Goal: Information Seeking & Learning: Learn about a topic

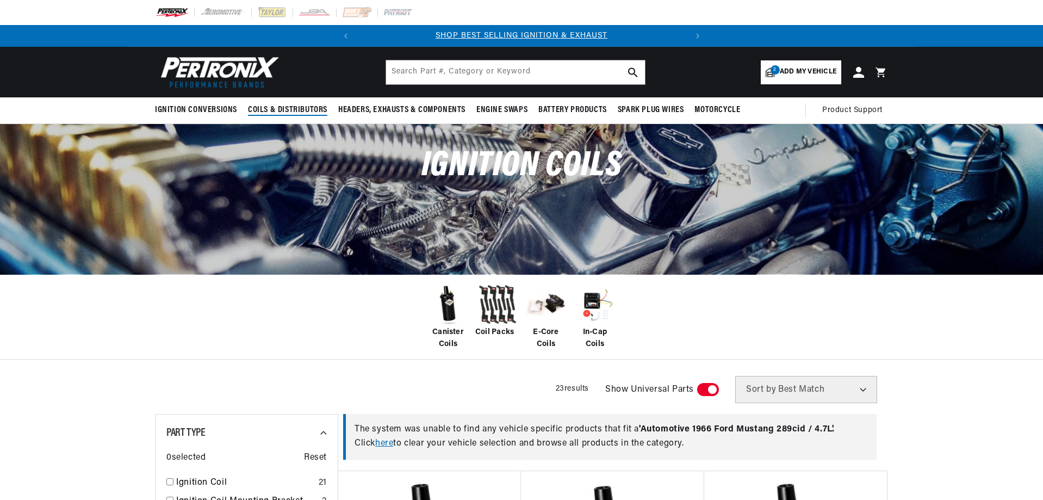
click at [293, 108] on span "Coils & Distributors" at bounding box center [287, 109] width 79 height 11
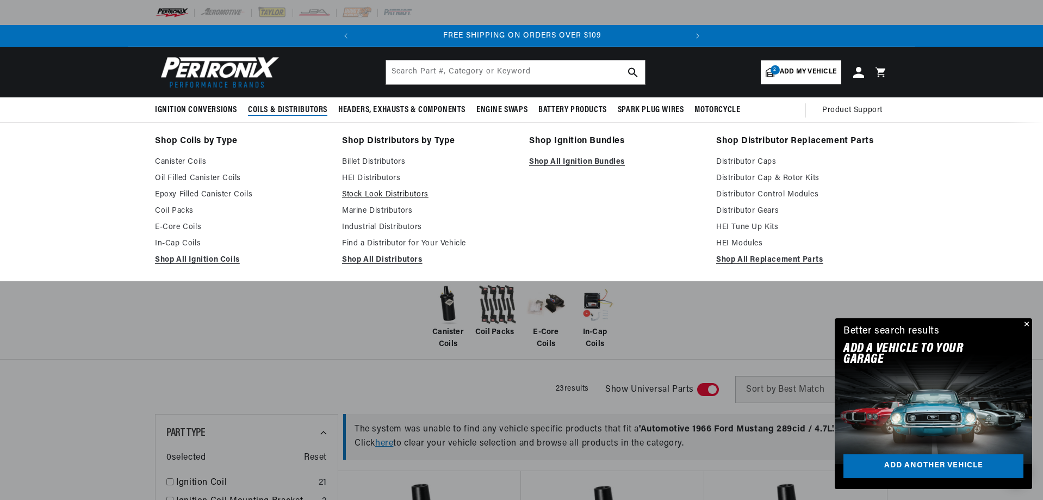
click at [366, 194] on link "Stock Look Distributors" at bounding box center [428, 194] width 172 height 13
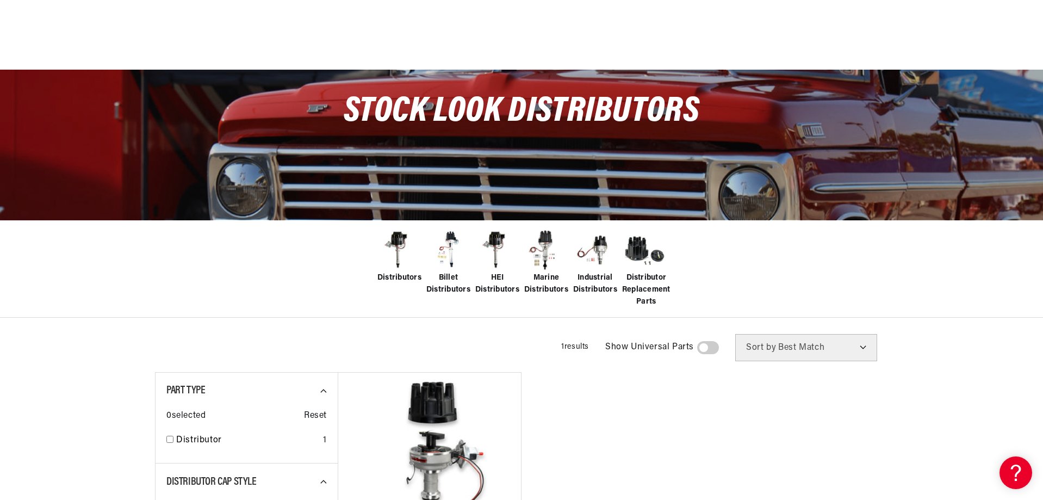
scroll to position [326, 0]
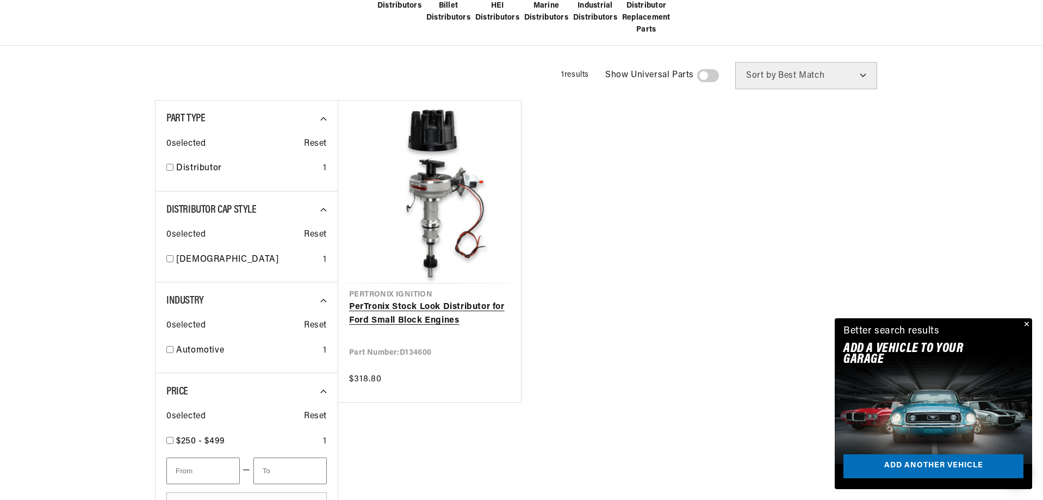
click at [425, 307] on link "PerTronix Stock Look Distributor for Ford Small Block Engines" at bounding box center [429, 314] width 161 height 28
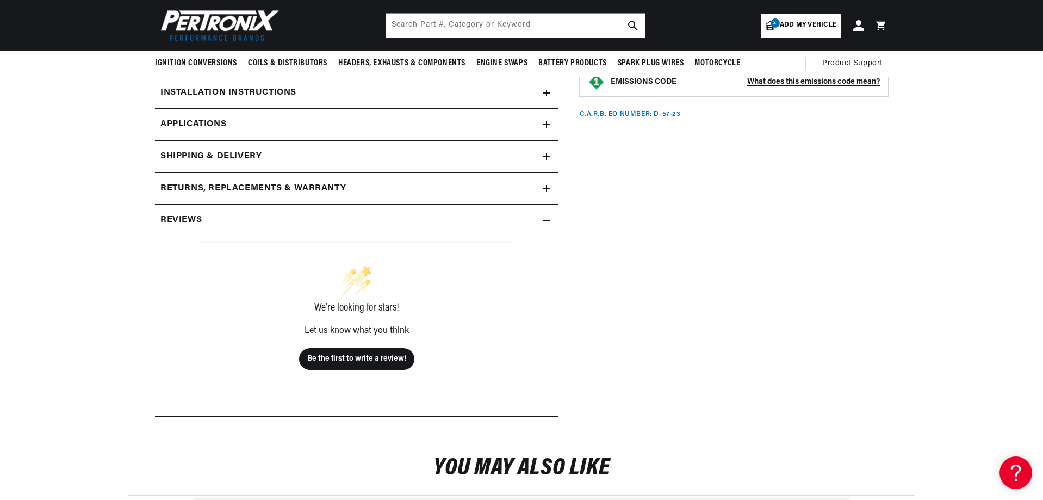
scroll to position [381, 0]
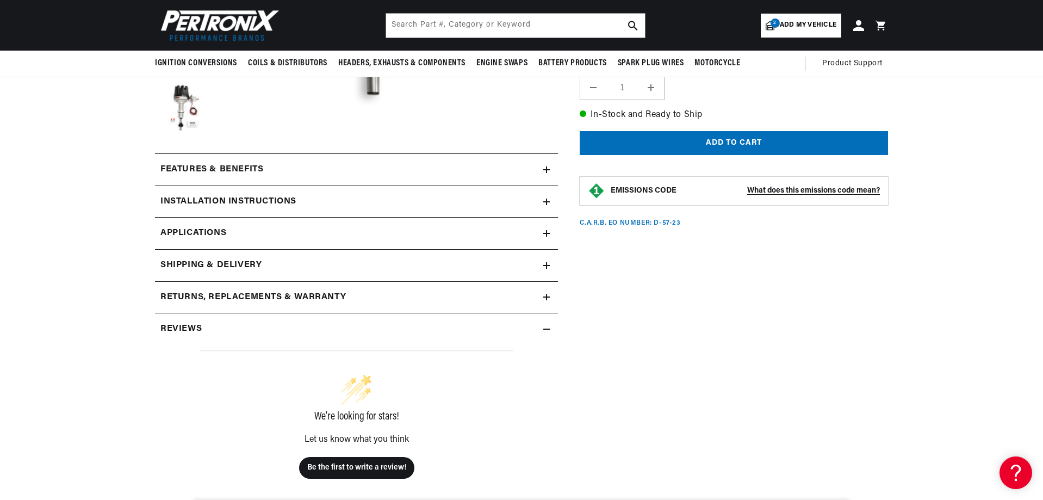
click at [545, 202] on icon at bounding box center [546, 202] width 7 height 7
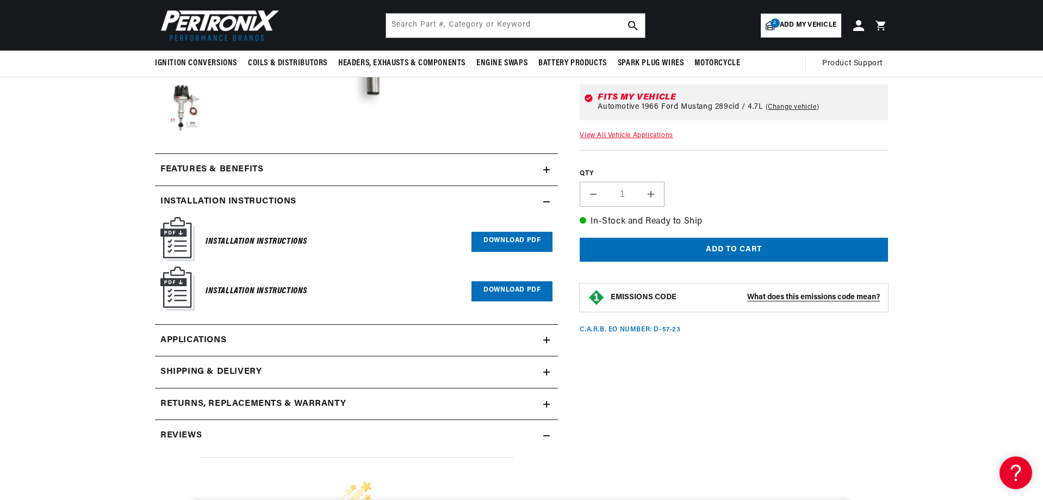
scroll to position [0, 0]
click at [522, 239] on link "Download PDF" at bounding box center [512, 242] width 81 height 20
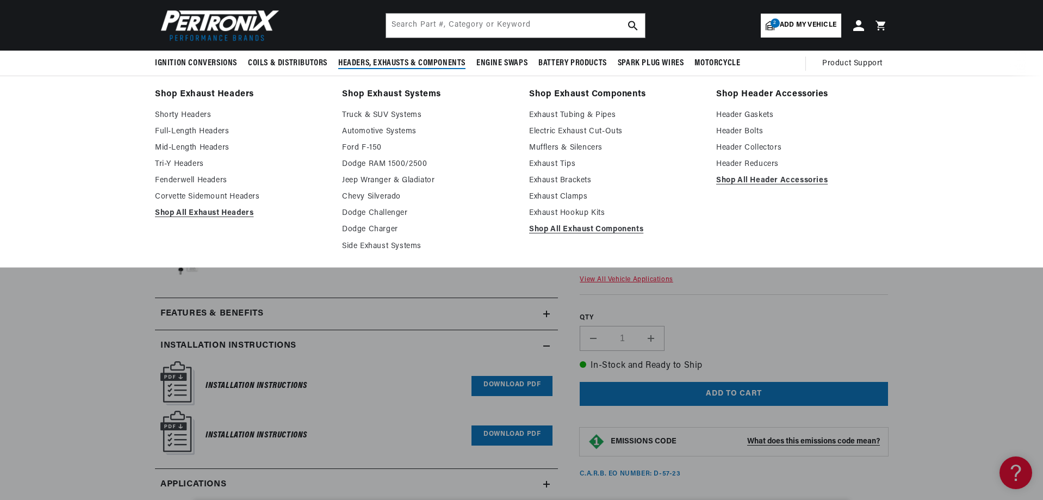
scroll to position [163, 0]
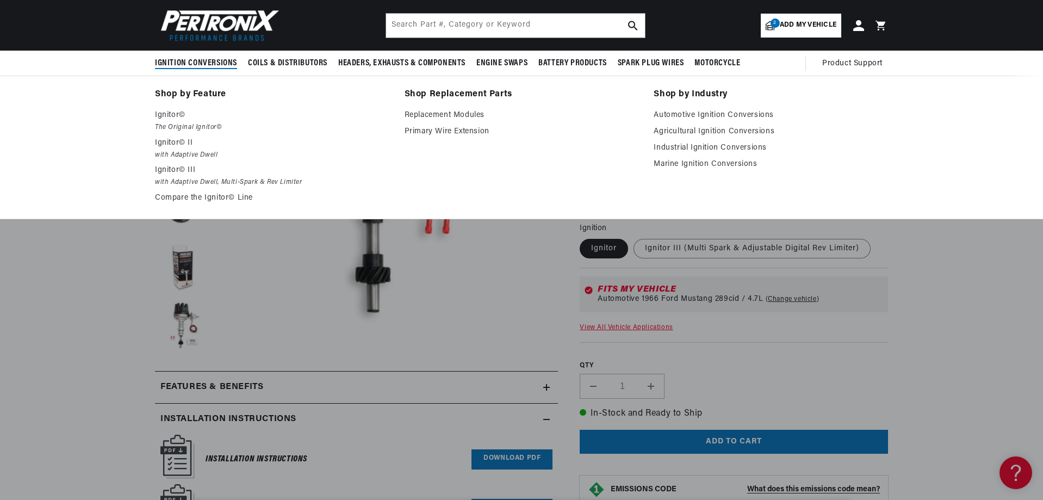
click at [203, 59] on span "Ignition Conversions" at bounding box center [196, 63] width 82 height 11
click at [205, 60] on span "Ignition Conversions" at bounding box center [196, 63] width 82 height 11
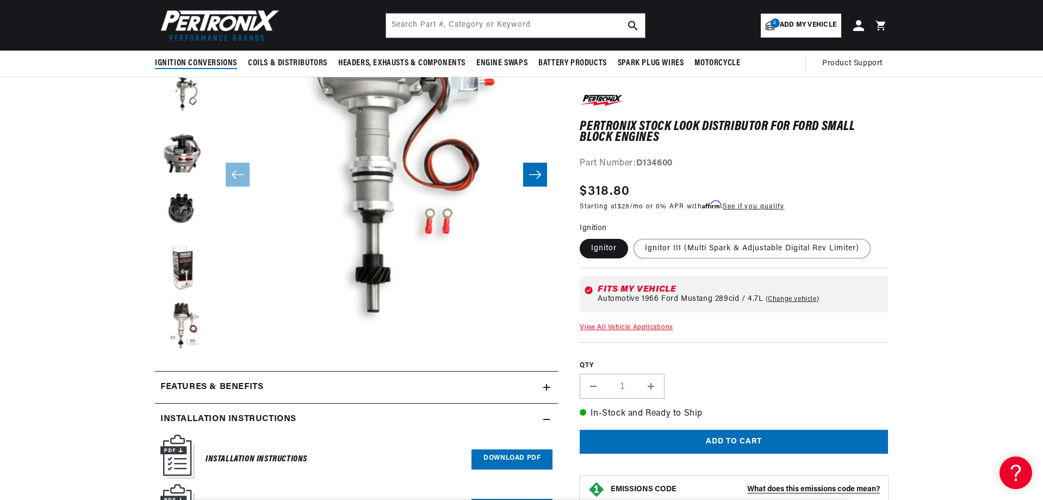
click at [205, 60] on span "Ignition Conversions" at bounding box center [196, 63] width 82 height 11
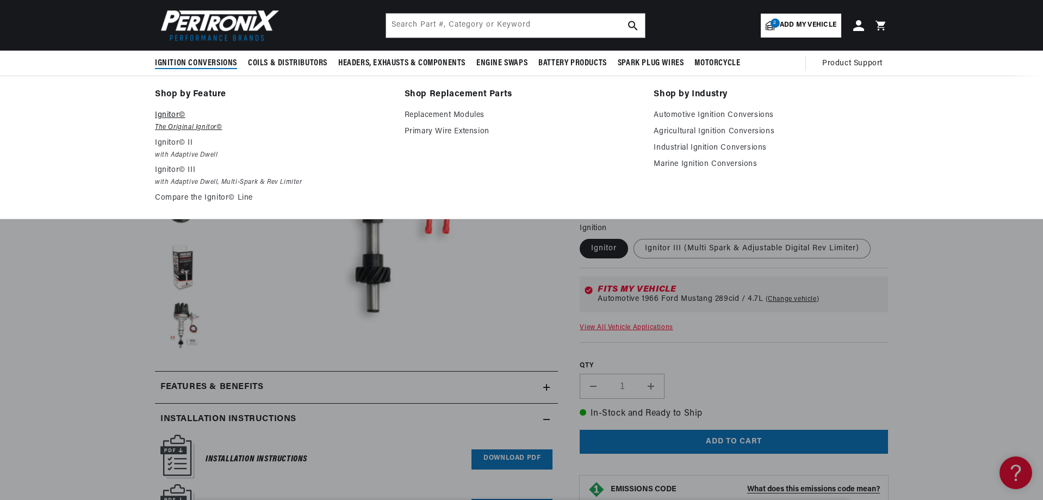
scroll to position [0, 330]
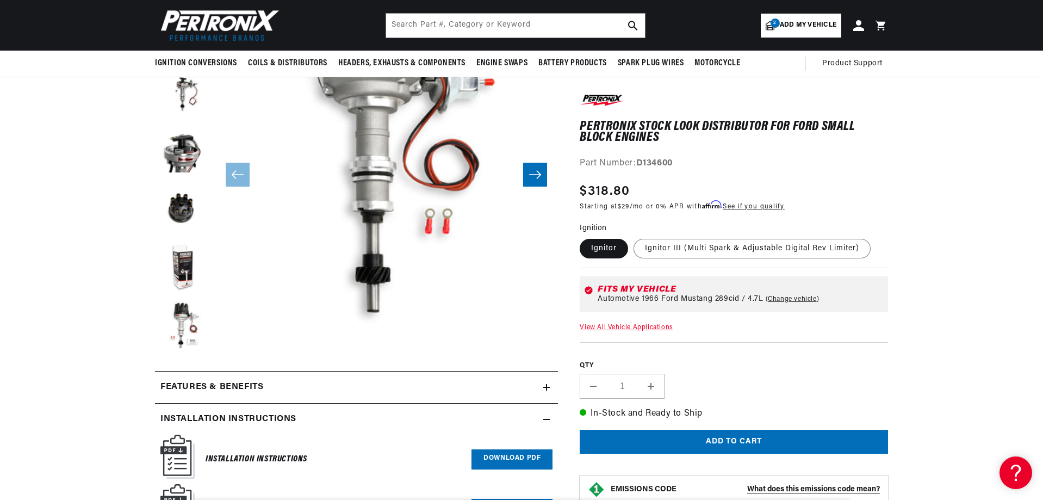
click at [794, 18] on link "2 Add my vehicle" at bounding box center [801, 26] width 81 height 24
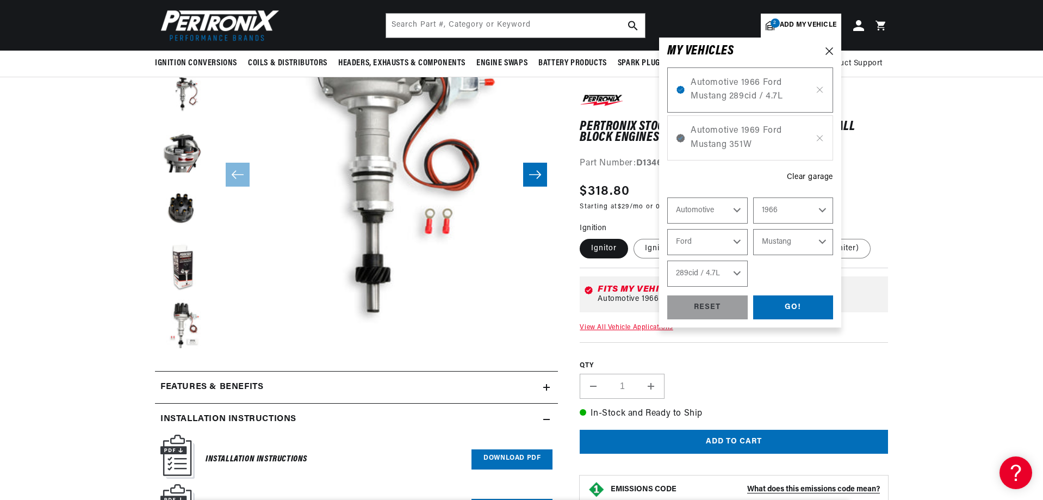
select select "Year"
select select "Make"
select select "Model"
select select "Engine"
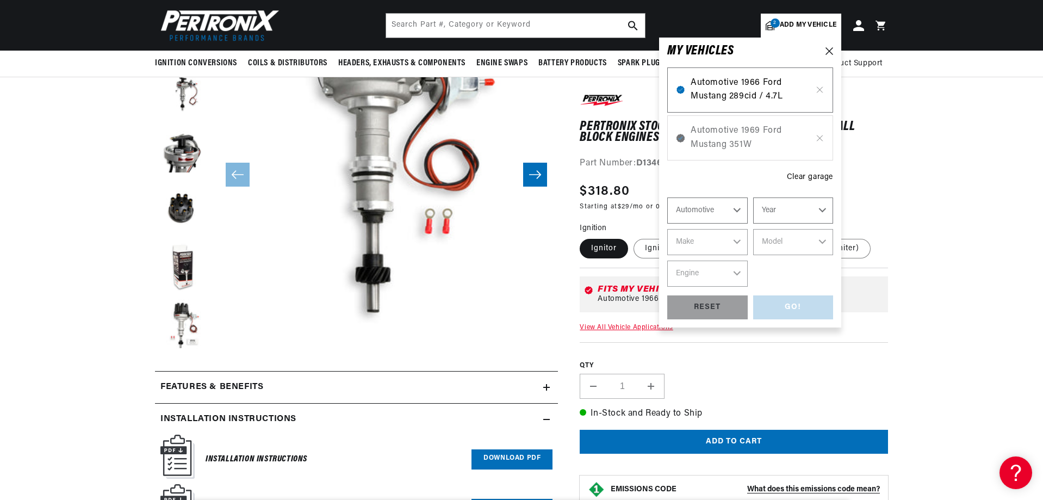
click at [738, 94] on span "Automotive 1966 Ford Mustang 289cid / 4.7L" at bounding box center [750, 90] width 119 height 28
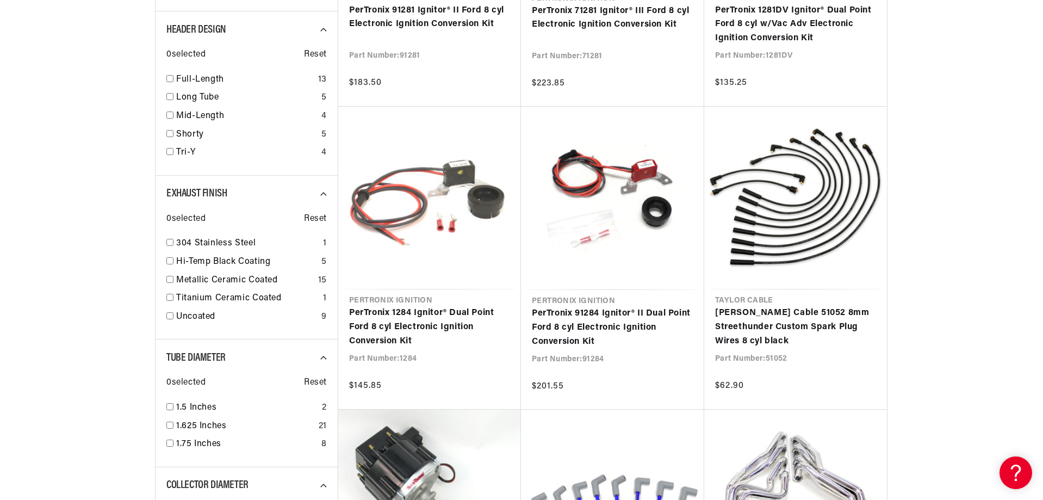
scroll to position [653, 0]
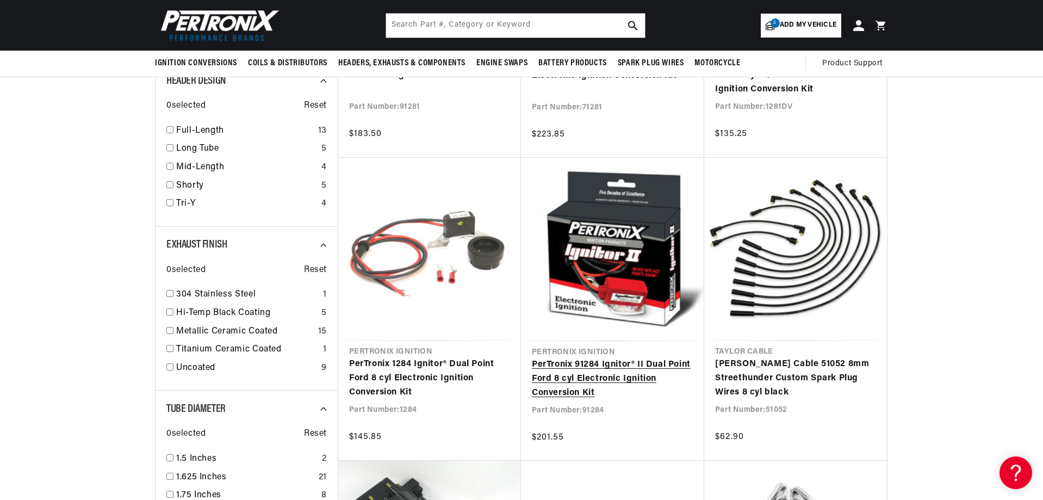
click at [599, 377] on link "PerTronix 91284 Ignitor® II Dual Point Ford 8 cyl Electronic Ignition Conversio…" at bounding box center [613, 379] width 162 height 42
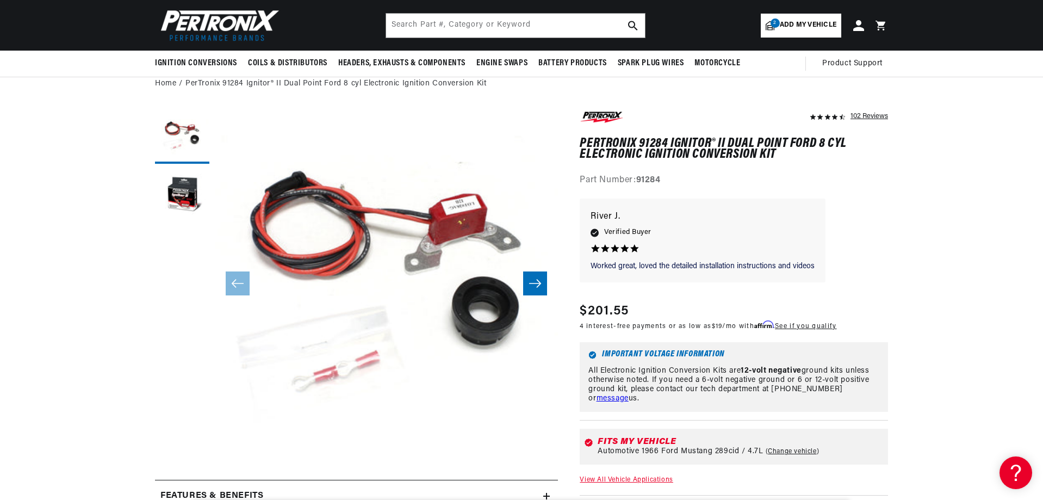
click at [537, 285] on icon "Slide right" at bounding box center [535, 283] width 13 height 11
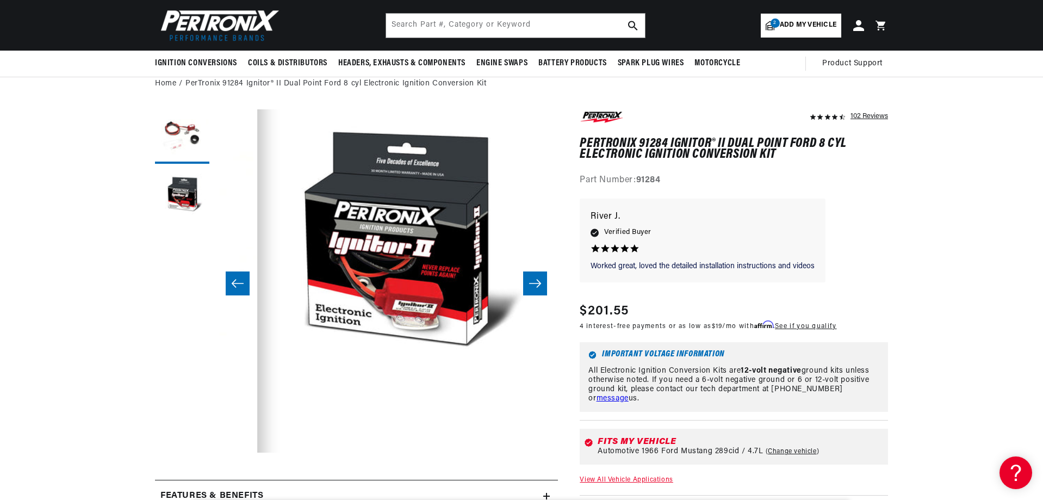
scroll to position [0, 343]
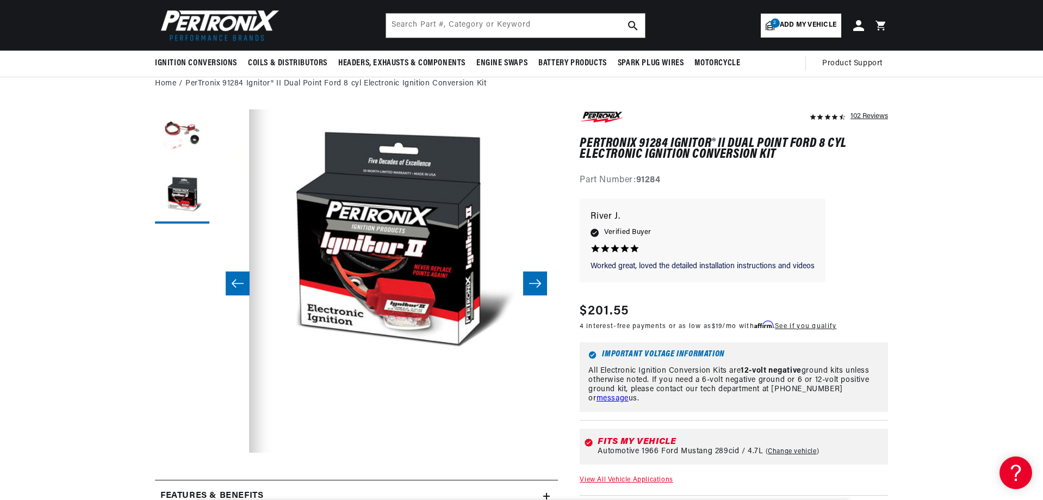
click at [537, 285] on icon "Slide right" at bounding box center [535, 283] width 13 height 11
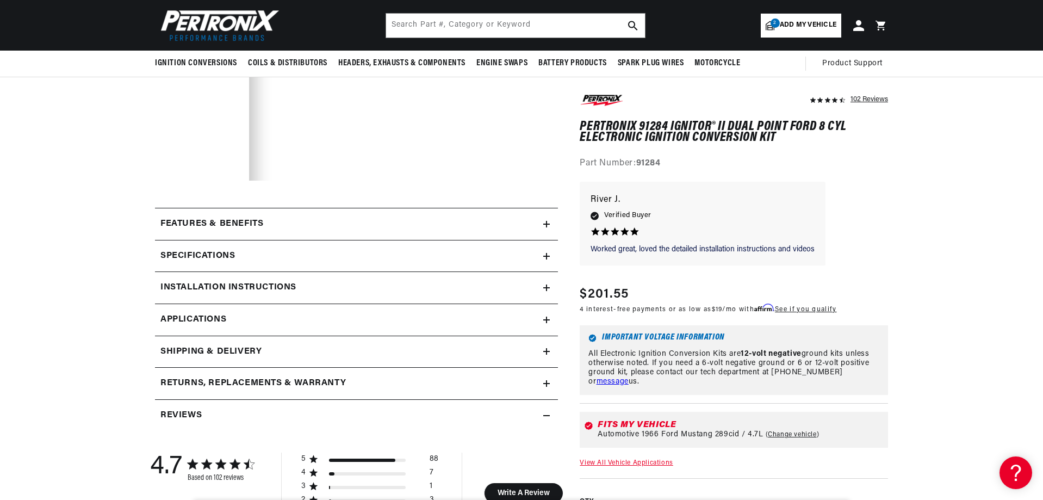
scroll to position [272, 0]
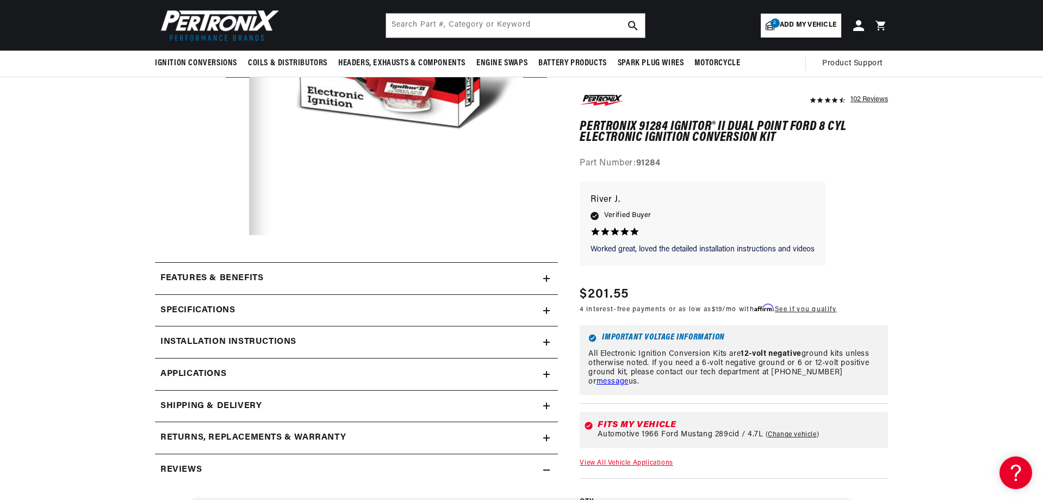
click at [546, 340] on icon at bounding box center [546, 342] width 7 height 7
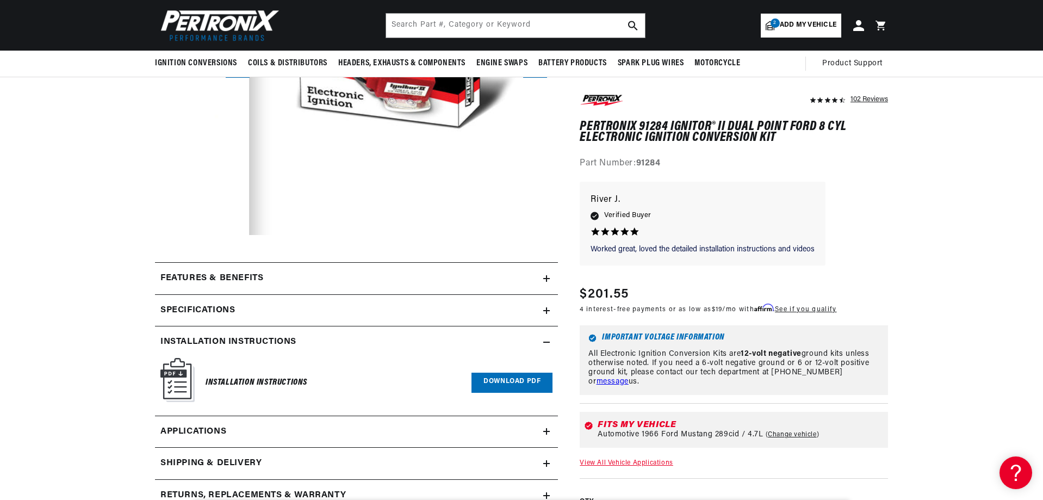
click at [522, 379] on link "Download PDF" at bounding box center [512, 383] width 81 height 20
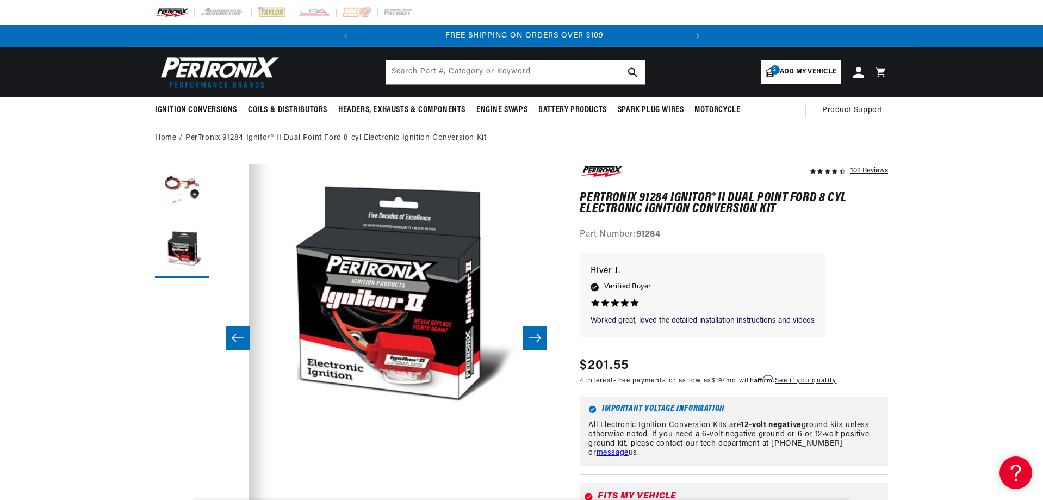
scroll to position [0, 330]
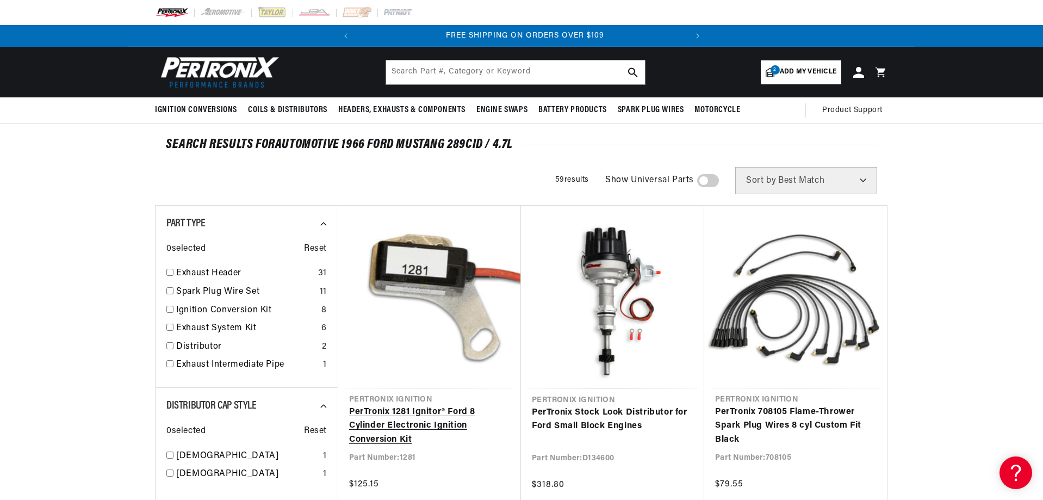
scroll to position [0, 330]
click at [436, 405] on link "PerTronix 1281 Ignitor® Ford 8 Cylinder Electronic Ignition Conversion Kit" at bounding box center [429, 426] width 161 height 42
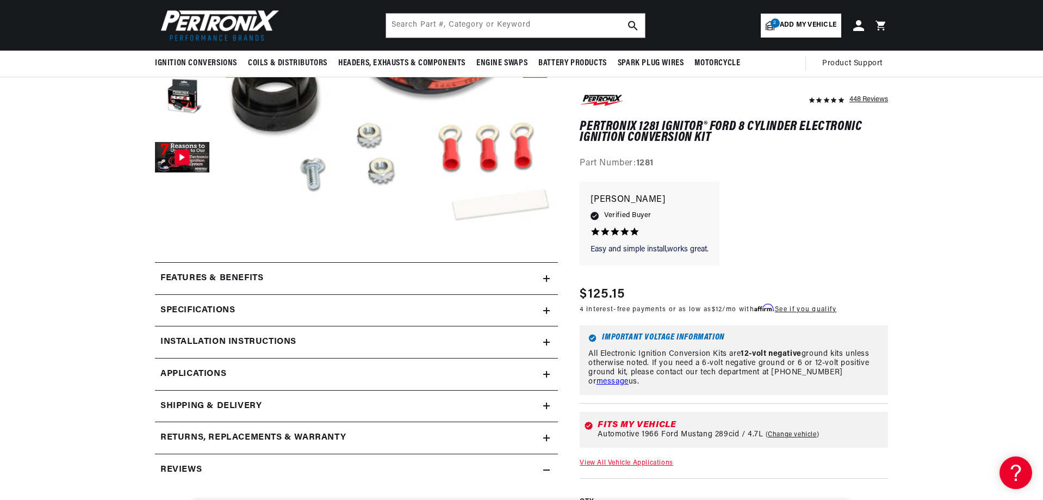
scroll to position [0, 330]
click at [543, 339] on icon at bounding box center [546, 342] width 7 height 7
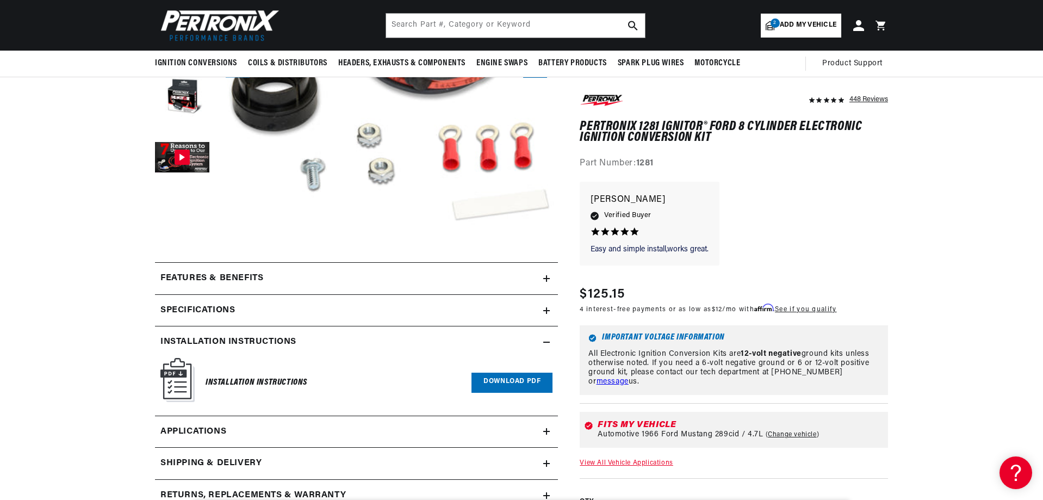
click at [533, 387] on link "Download PDF" at bounding box center [512, 383] width 81 height 20
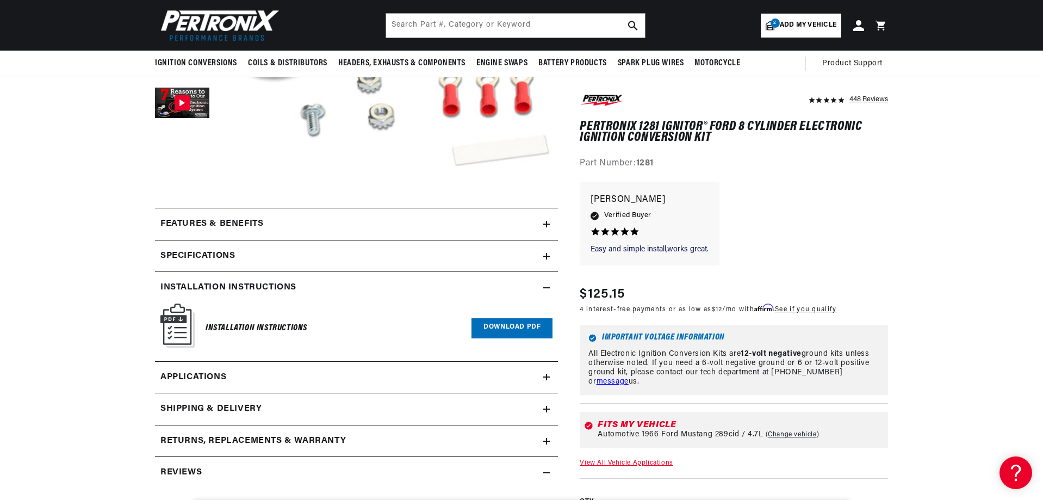
scroll to position [272, 0]
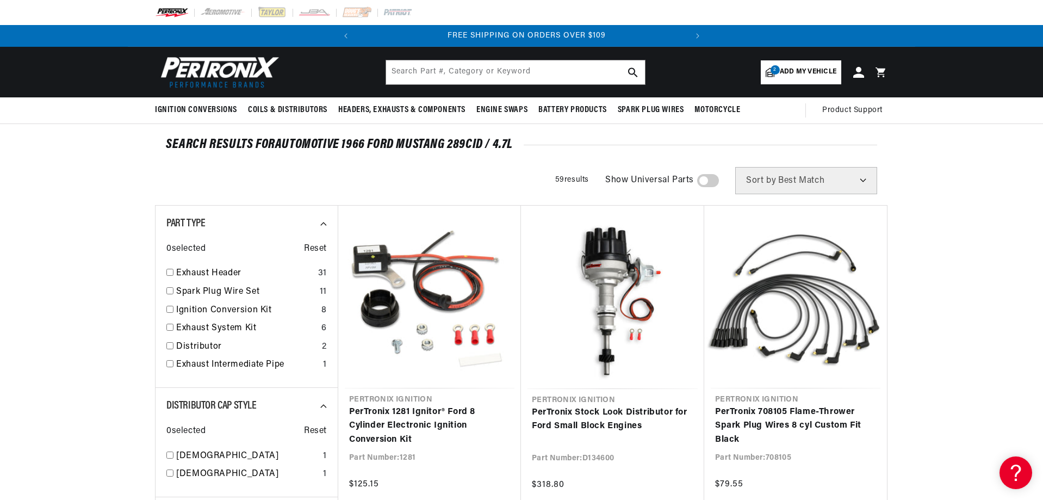
scroll to position [0, 330]
